Goal: Information Seeking & Learning: Learn about a topic

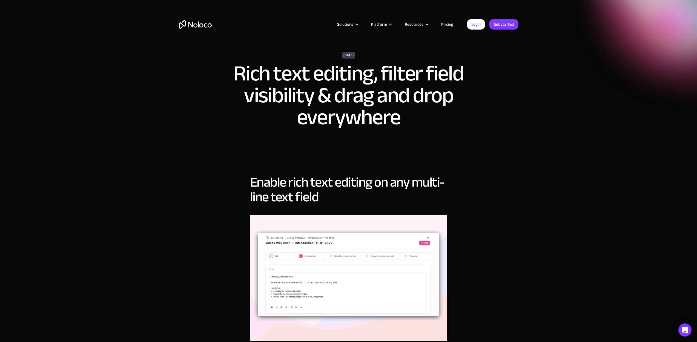
click at [339, 209] on div "Enable rich text editing on any multi-line text field This one got used right a…" at bounding box center [348, 305] width 197 height 272
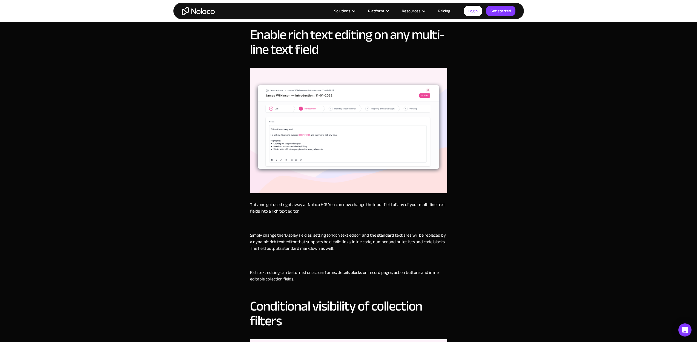
click at [292, 235] on p "Simply change the ‘Display field as’ setting to ‘Rich text editor’ and the stan…" at bounding box center [348, 242] width 197 height 20
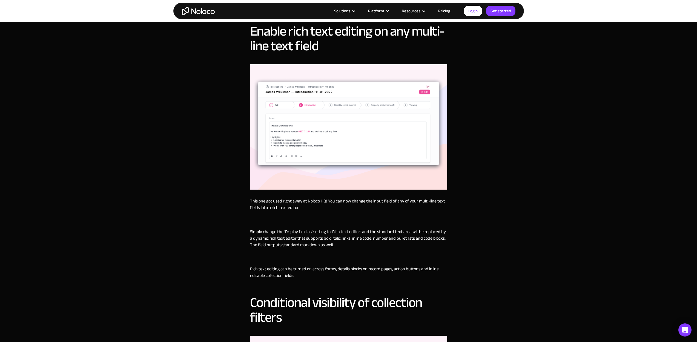
scroll to position [158, 0]
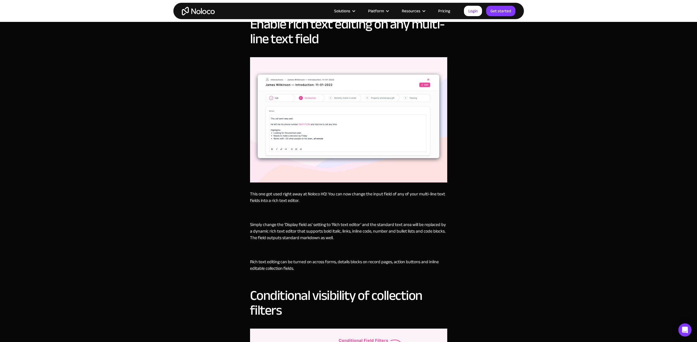
click at [323, 210] on p "‍" at bounding box center [348, 212] width 197 height 7
drag, startPoint x: 270, startPoint y: 263, endPoint x: 320, endPoint y: 268, distance: 49.9
click at [320, 268] on p "Rich text editing can be turned on across forms, details blocks on record pages…" at bounding box center [348, 265] width 197 height 13
drag, startPoint x: 315, startPoint y: 264, endPoint x: 252, endPoint y: 257, distance: 62.8
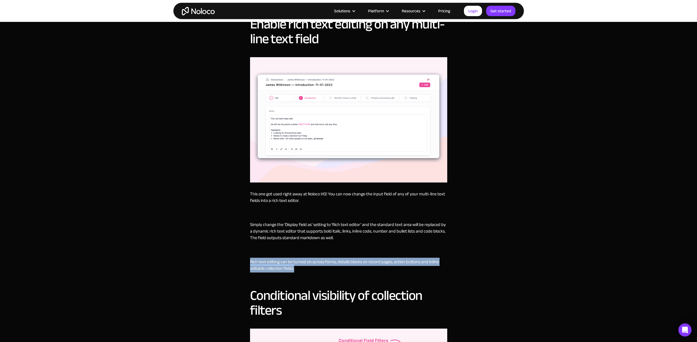
click at [252, 257] on div "This one got used right away at Noloco HQ! You can now change the input field o…" at bounding box center [348, 234] width 197 height 87
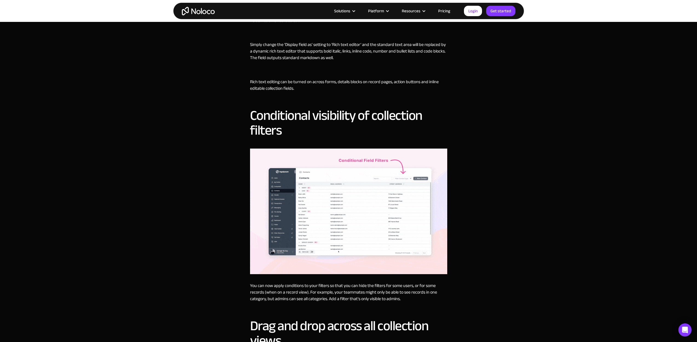
scroll to position [432, 0]
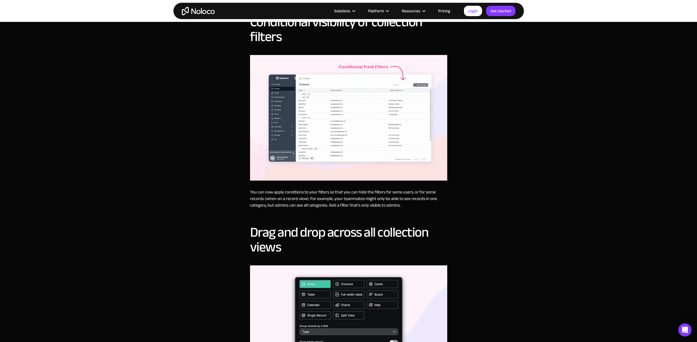
click at [310, 204] on p "You can now apply conditions to your filters so that you can hide the filters f…" at bounding box center [348, 199] width 197 height 20
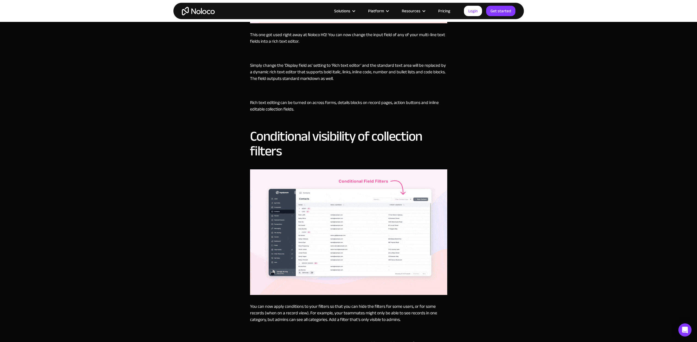
scroll to position [261, 0]
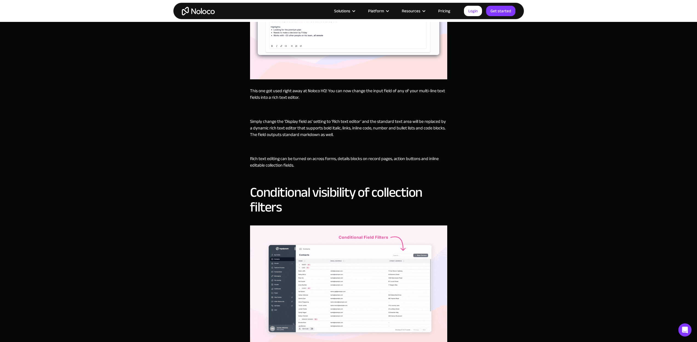
click at [281, 140] on div "This one got used right away at Noloco HQ! You can now change the input field o…" at bounding box center [348, 131] width 197 height 87
click at [308, 116] on div "This one got used right away at Noloco HQ! You can now change the input field o…" at bounding box center [348, 131] width 197 height 87
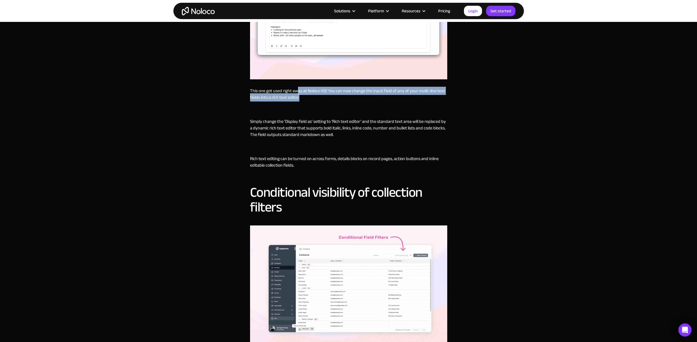
drag, startPoint x: 309, startPoint y: 98, endPoint x: 296, endPoint y: 93, distance: 14.1
click at [296, 93] on p "This one got used right away at Noloco HQ! You can now change the input field o…" at bounding box center [348, 94] width 197 height 13
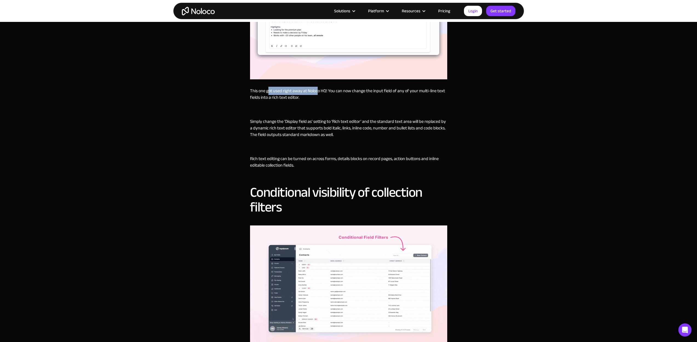
drag, startPoint x: 267, startPoint y: 93, endPoint x: 317, endPoint y: 90, distance: 49.3
click at [317, 90] on p "This one got used right away at Noloco HQ! You can now change the input field o…" at bounding box center [348, 94] width 197 height 13
drag, startPoint x: 263, startPoint y: 97, endPoint x: 313, endPoint y: 97, distance: 50.4
click at [313, 97] on p "This one got used right away at Noloco HQ! You can now change the input field o…" at bounding box center [348, 94] width 197 height 13
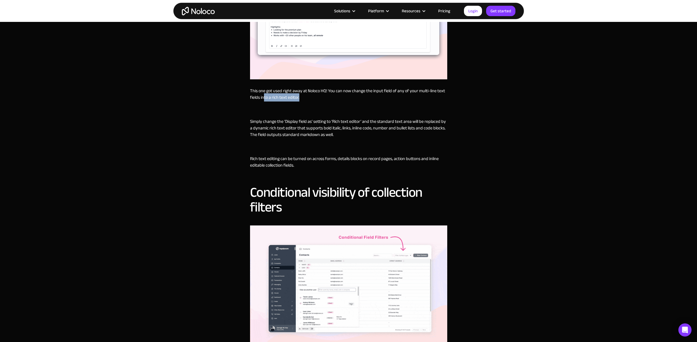
click at [313, 97] on p "This one got used right away at Noloco HQ! You can now change the input field o…" at bounding box center [348, 94] width 197 height 13
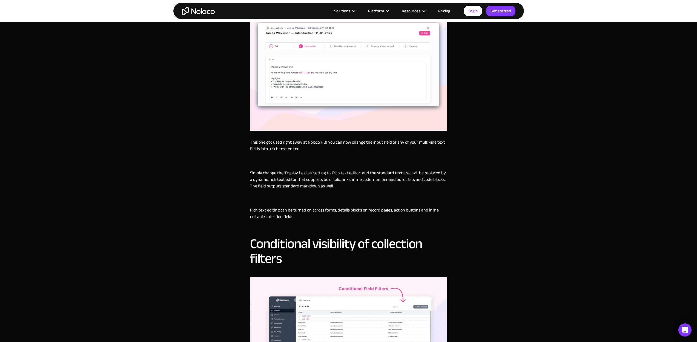
scroll to position [91, 0]
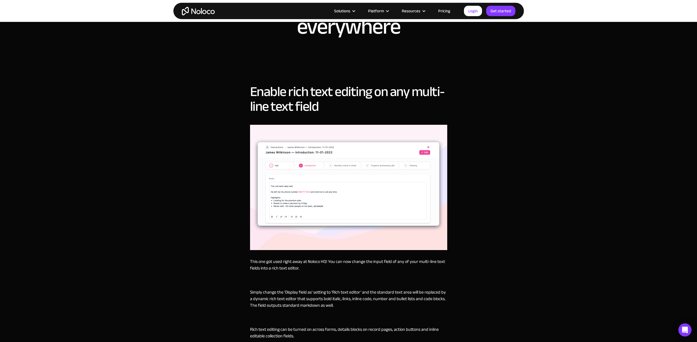
click at [333, 107] on h2 "Enable rich text editing on any multi-line text field" at bounding box center [348, 99] width 197 height 30
click at [296, 107] on h2 "Enable rich text editing on any multi-line text field" at bounding box center [348, 99] width 197 height 30
click at [276, 106] on h2 "Enable rich text editing on any multi-line text field" at bounding box center [348, 99] width 197 height 30
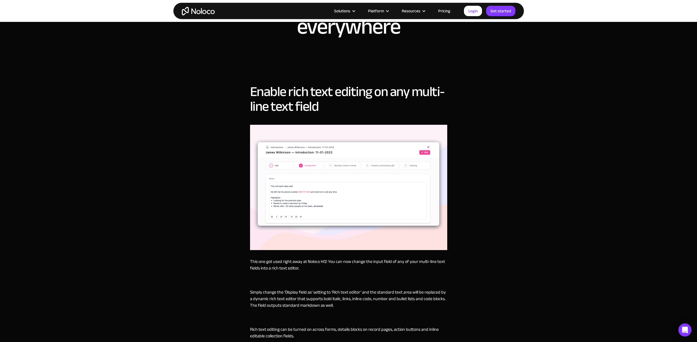
click at [301, 106] on h2 "Enable rich text editing on any multi-line text field" at bounding box center [348, 99] width 197 height 30
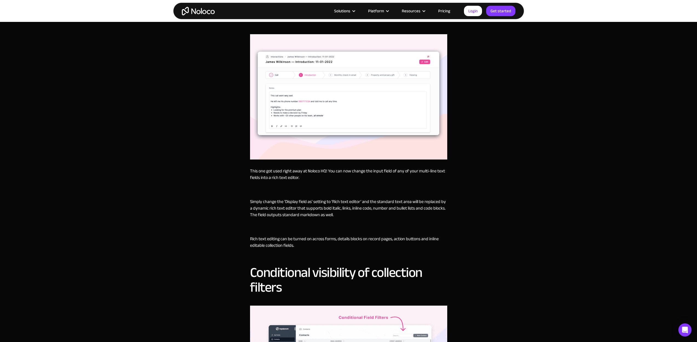
scroll to position [209, 0]
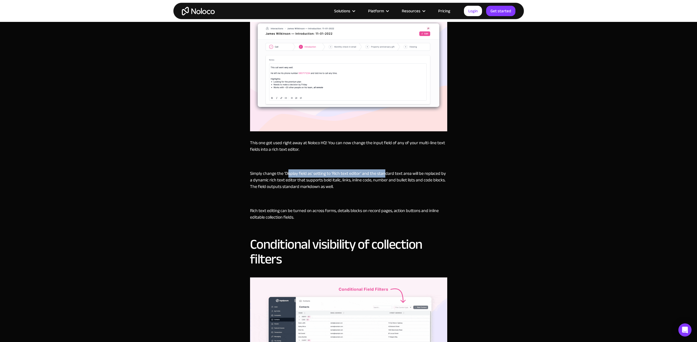
drag, startPoint x: 289, startPoint y: 175, endPoint x: 386, endPoint y: 172, distance: 97.2
click at [386, 172] on p "Simply change the ‘Display field as’ setting to ‘Rich text editor’ and the stan…" at bounding box center [348, 180] width 197 height 20
drag, startPoint x: 272, startPoint y: 174, endPoint x: 372, endPoint y: 175, distance: 99.6
click at [372, 175] on p "Simply change the ‘Display field as’ setting to ‘Rich text editor’ and the stan…" at bounding box center [348, 180] width 197 height 20
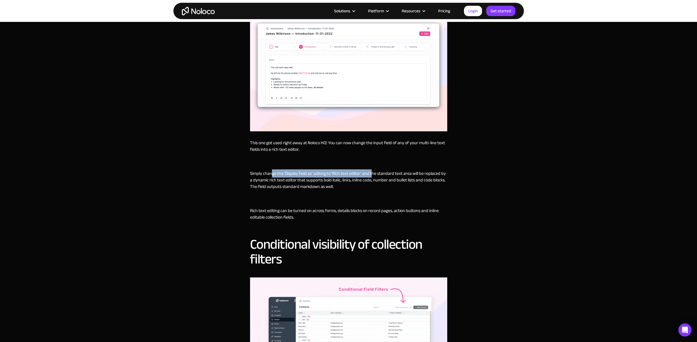
click at [372, 175] on p "Simply change the ‘Display field as’ setting to ‘Rich text editor’ and the stan…" at bounding box center [348, 180] width 197 height 20
drag, startPoint x: 292, startPoint y: 178, endPoint x: 332, endPoint y: 180, distance: 40.0
click at [332, 180] on p "Simply change the ‘Display field as’ setting to ‘Rich text editor’ and the stan…" at bounding box center [348, 180] width 197 height 20
drag, startPoint x: 272, startPoint y: 170, endPoint x: 335, endPoint y: 171, distance: 62.4
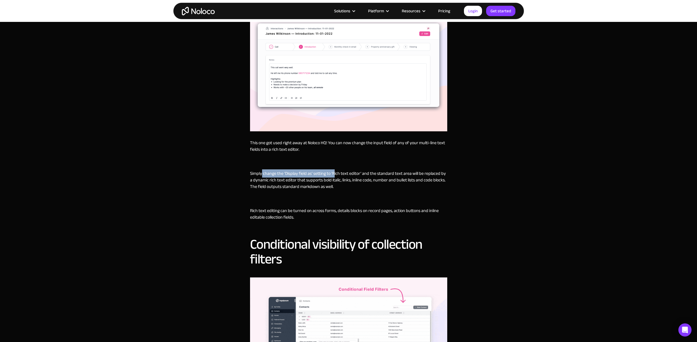
click at [335, 171] on p "Simply change the ‘Display field as’ setting to ‘Rich text editor’ and the stan…" at bounding box center [348, 180] width 197 height 20
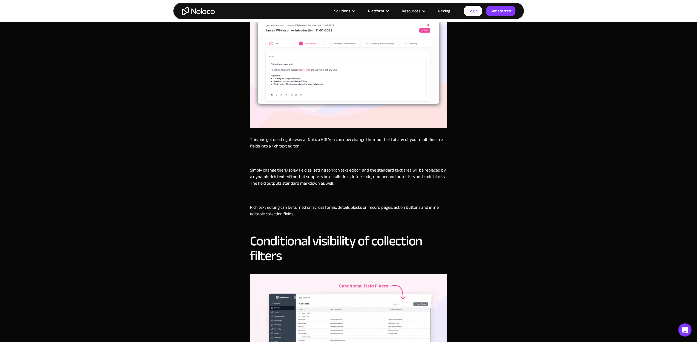
scroll to position [241, 0]
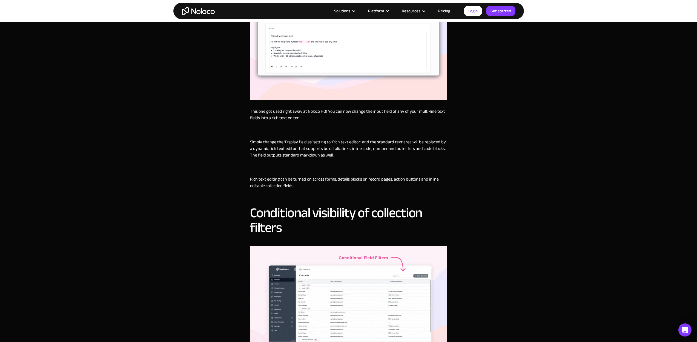
click at [302, 186] on p "Rich text editing can be turned on across forms, details blocks on record pages…" at bounding box center [348, 182] width 197 height 13
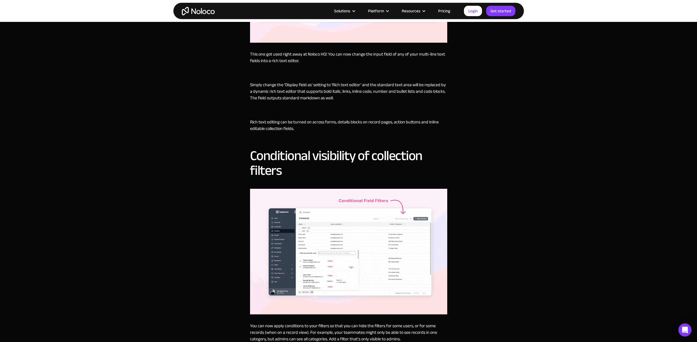
click at [473, 176] on div "Solutions Use Cases Business Types Project Management Keep track of customers, …" at bounding box center [348, 278] width 697 height 1153
click at [347, 137] on div "This one got used right away at Noloco HQ! You can now change the input field o…" at bounding box center [348, 94] width 197 height 87
click at [309, 111] on p "‍" at bounding box center [348, 110] width 197 height 7
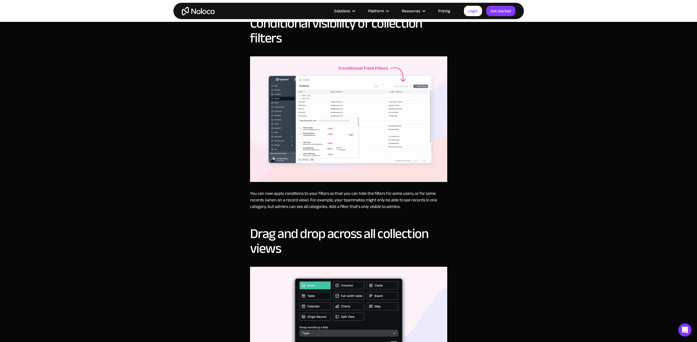
scroll to position [452, 0]
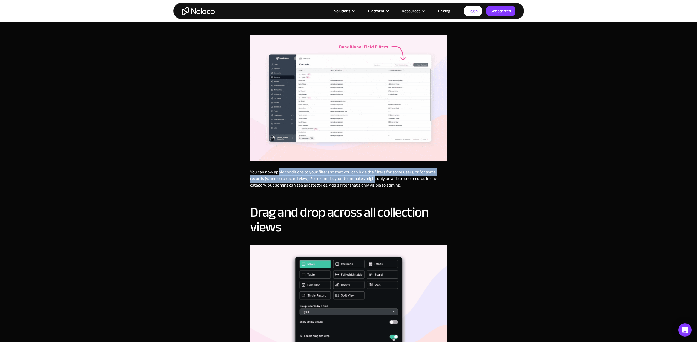
drag, startPoint x: 282, startPoint y: 173, endPoint x: 372, endPoint y: 181, distance: 90.5
click at [372, 181] on p "You can now apply conditions to your filters so that you can hide the filters f…" at bounding box center [348, 179] width 197 height 20
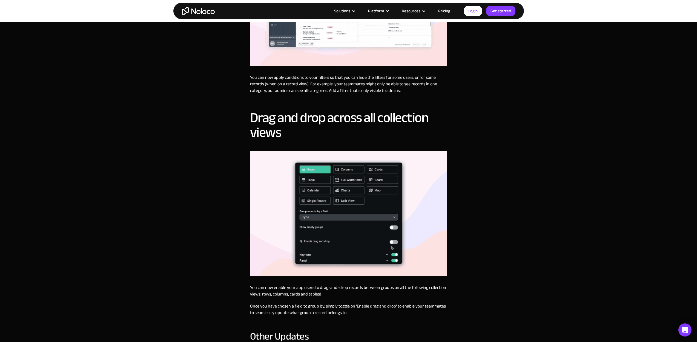
scroll to position [550, 0]
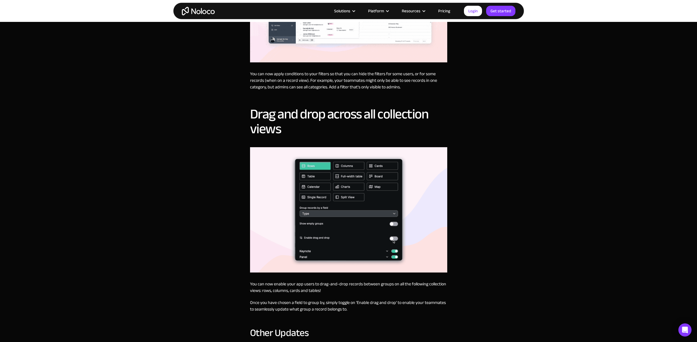
click at [315, 134] on h2 "Drag and drop across all collection views" at bounding box center [348, 122] width 197 height 30
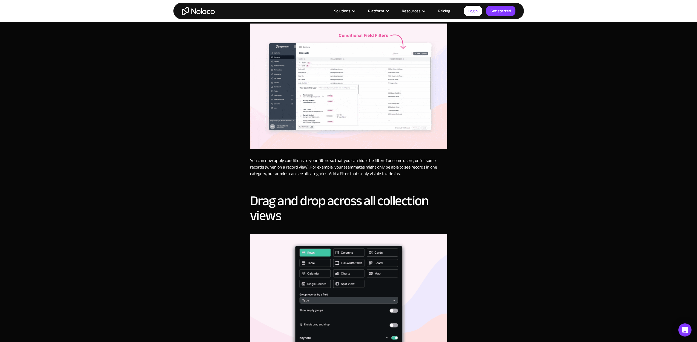
scroll to position [379, 0]
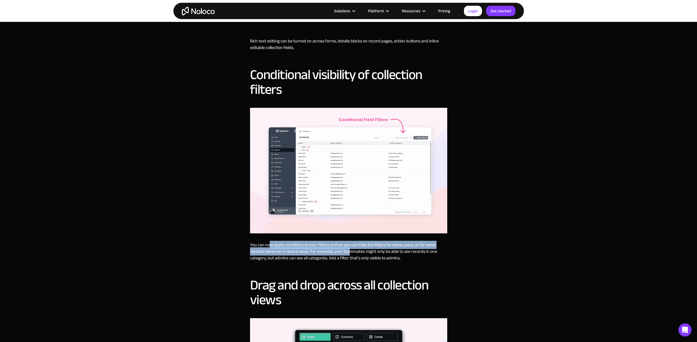
drag, startPoint x: 269, startPoint y: 246, endPoint x: 353, endPoint y: 252, distance: 84.6
click at [353, 252] on p "You can now apply conditions to your filters so that you can hide the filters f…" at bounding box center [348, 252] width 197 height 20
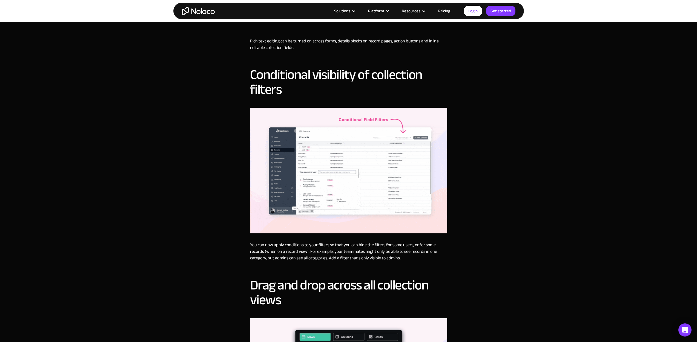
click at [351, 253] on p "You can now apply conditions to your filters so that you can hide the filters f…" at bounding box center [348, 252] width 197 height 20
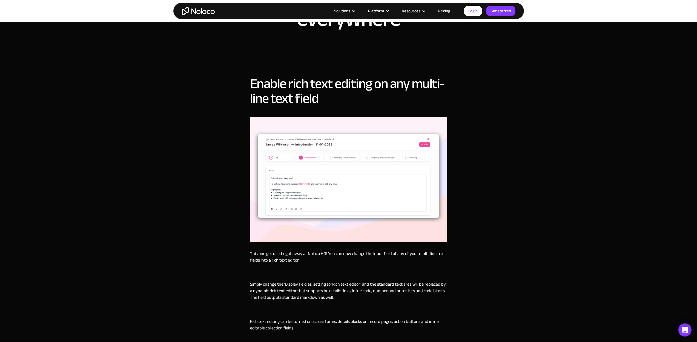
scroll to position [98, 0]
